Goal: Information Seeking & Learning: Understand process/instructions

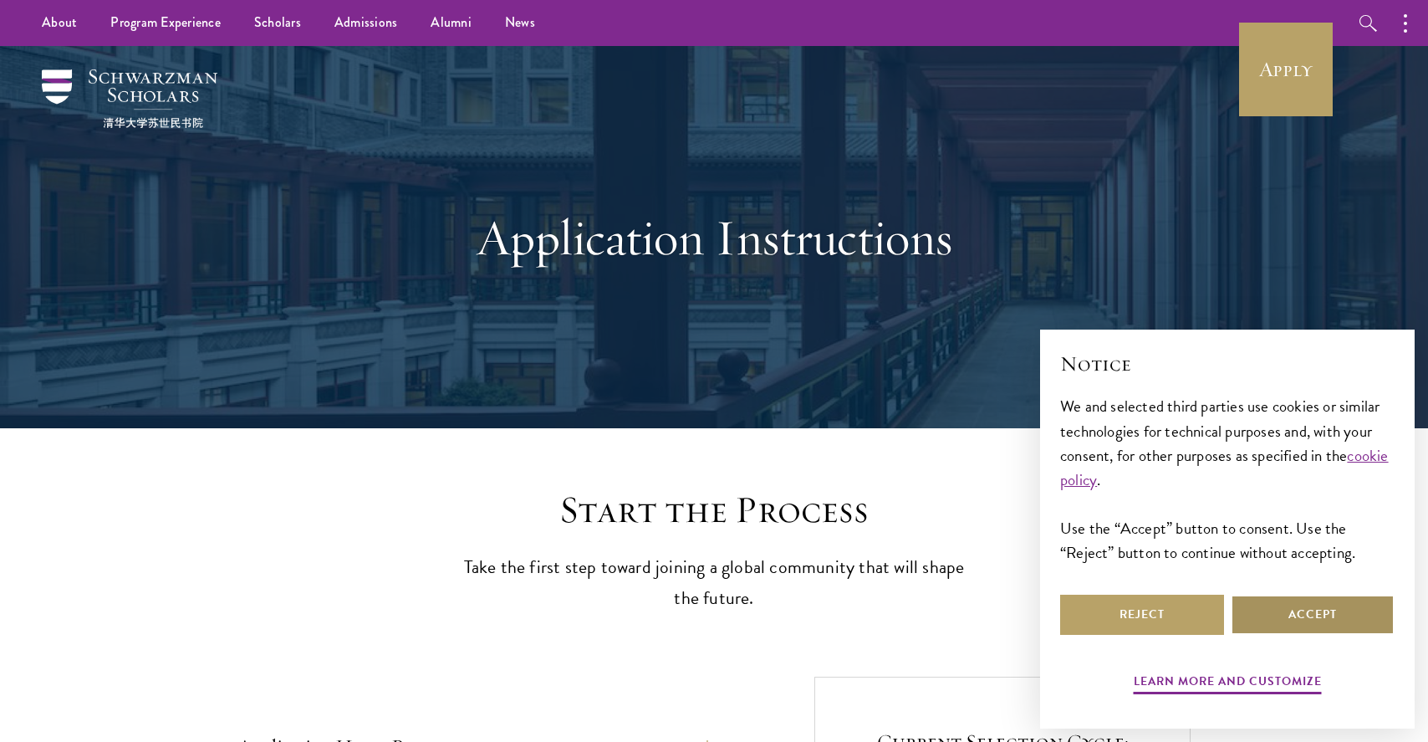
click at [1320, 608] on button "Accept" at bounding box center [1313, 615] width 164 height 40
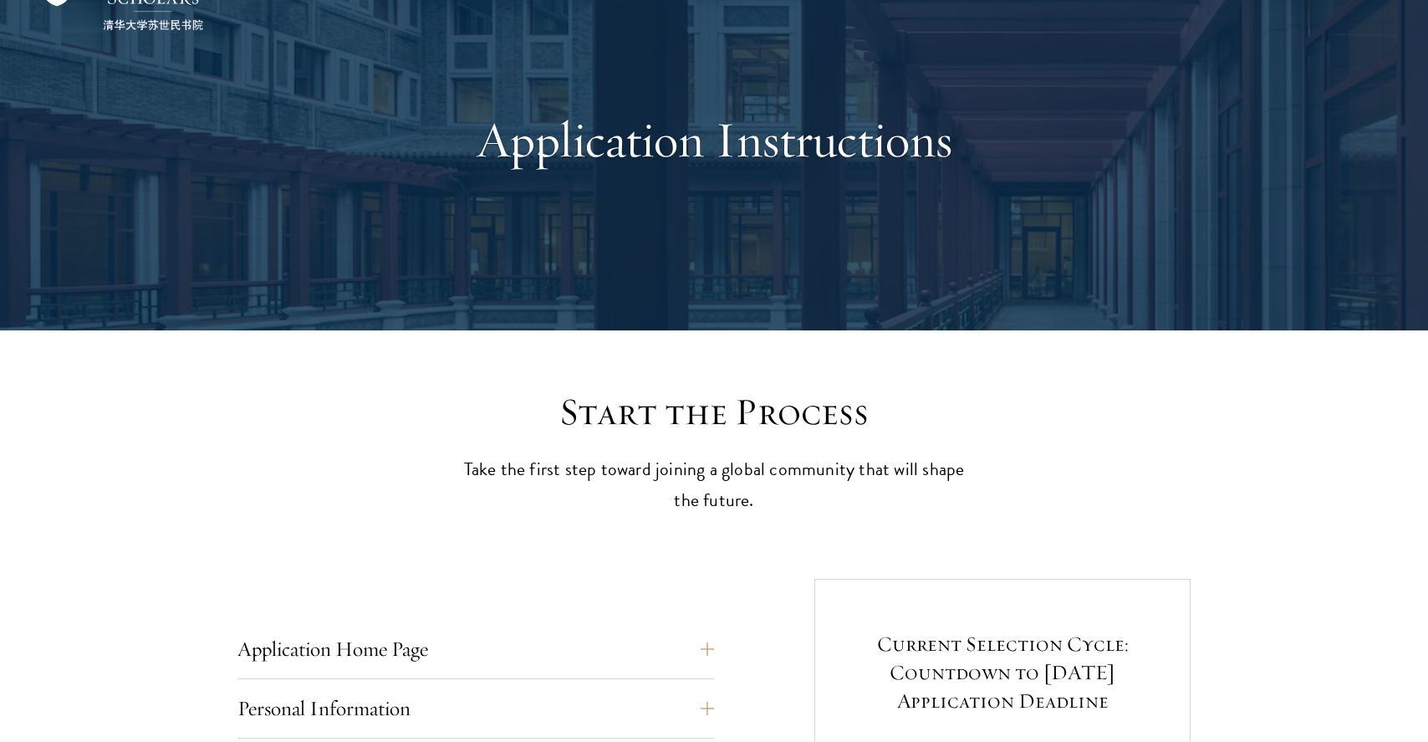
scroll to position [121, 0]
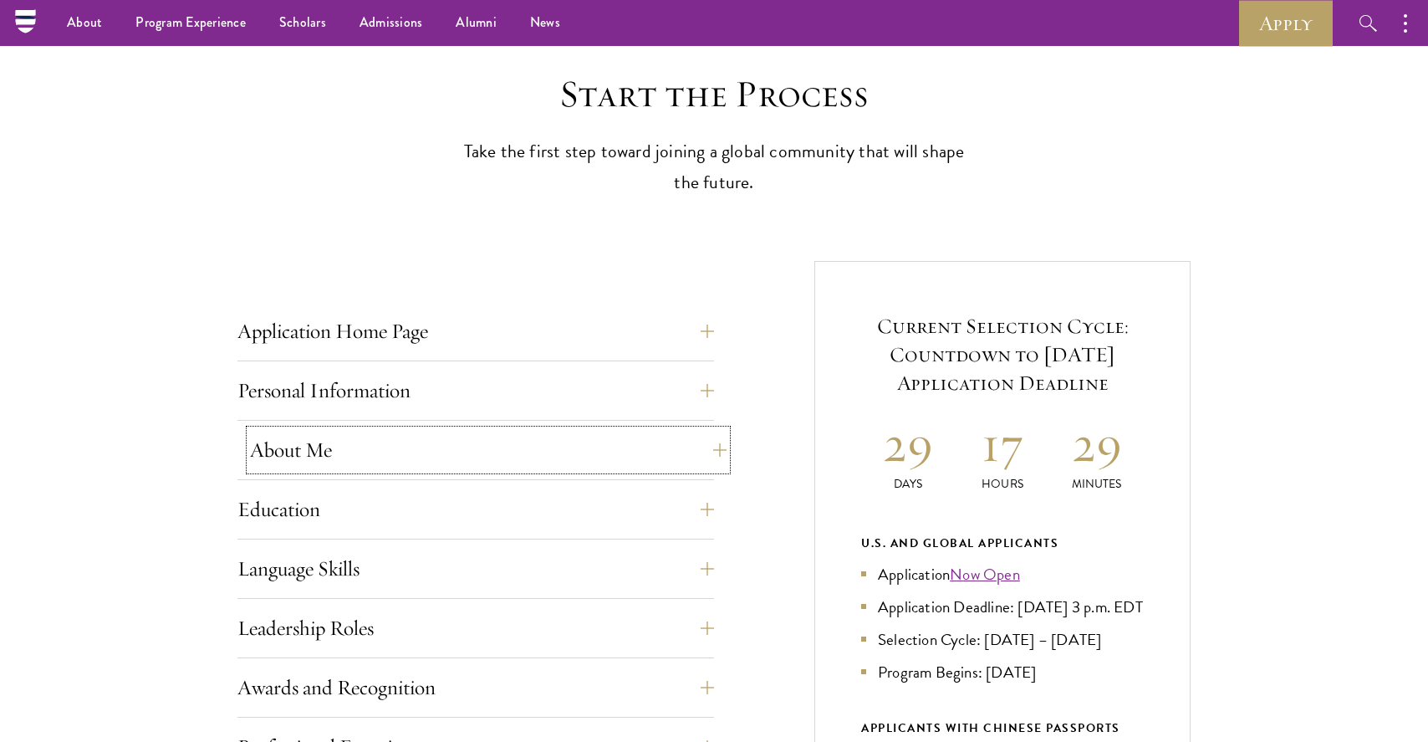
click at [656, 435] on button "About Me" at bounding box center [488, 450] width 477 height 40
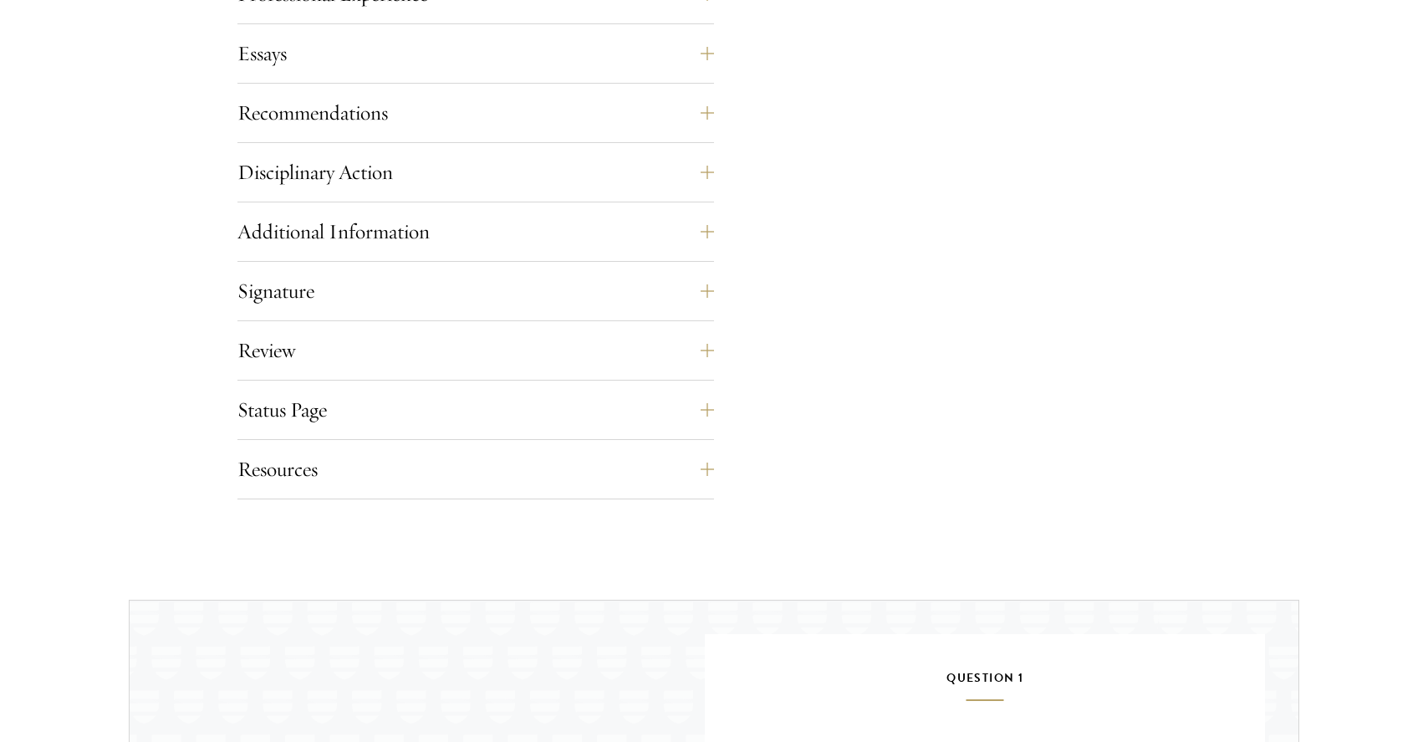
scroll to position [3295, 0]
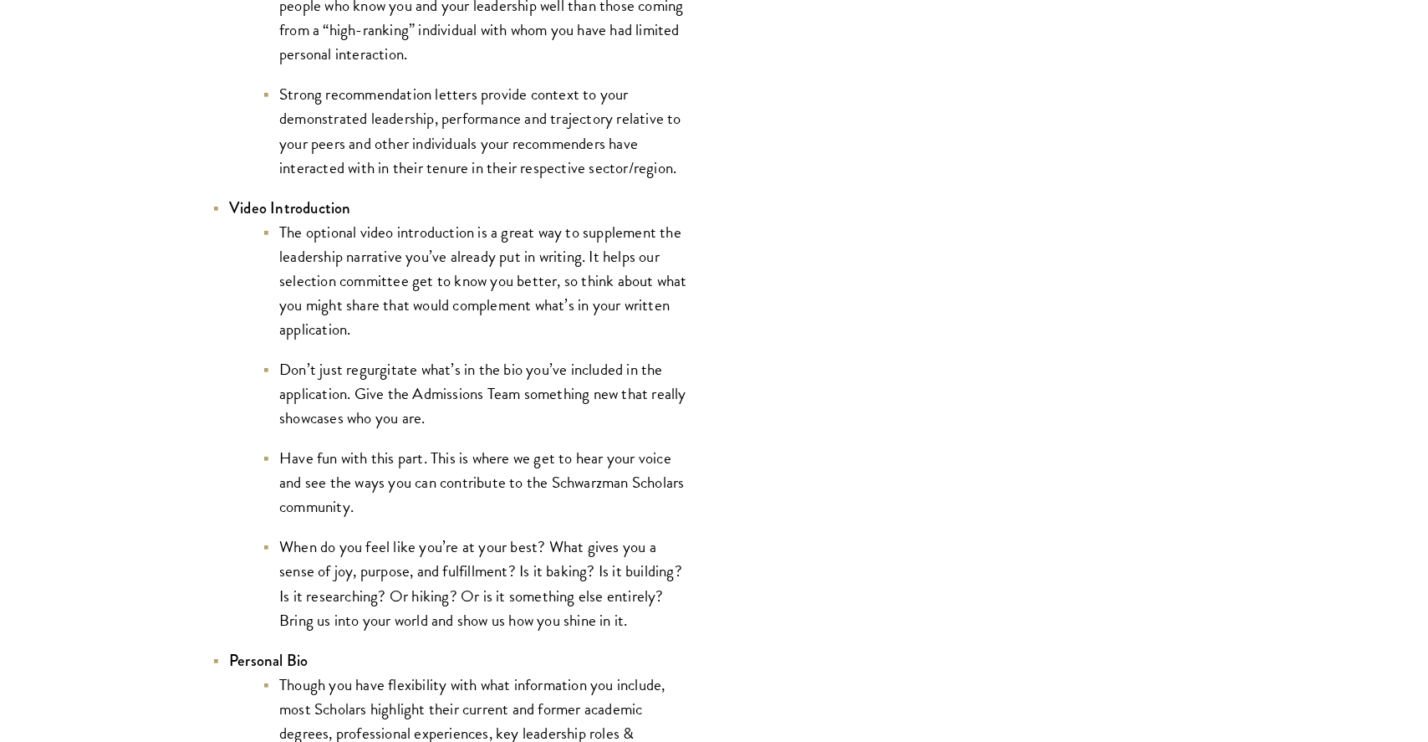
scroll to position [2709, 0]
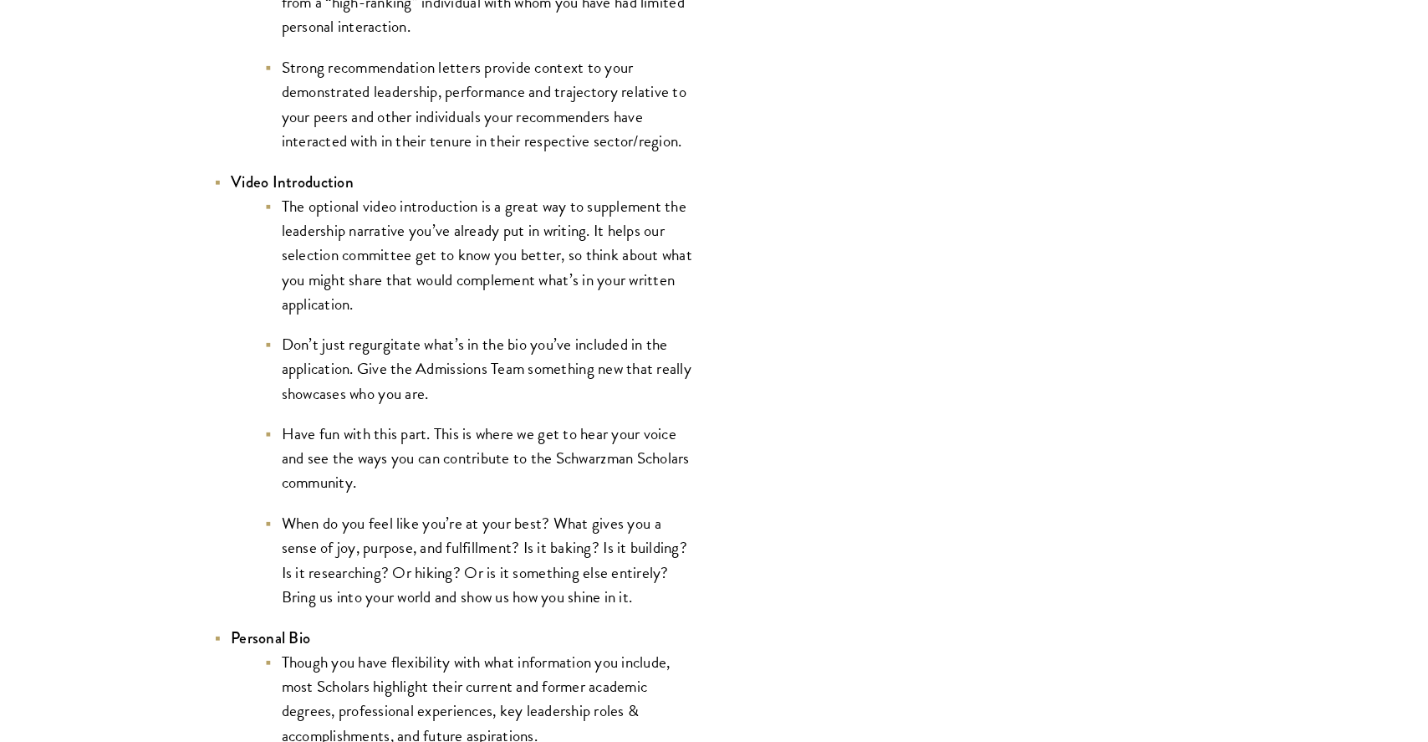
scroll to position [2734, 0]
